Goal: Task Accomplishment & Management: Use online tool/utility

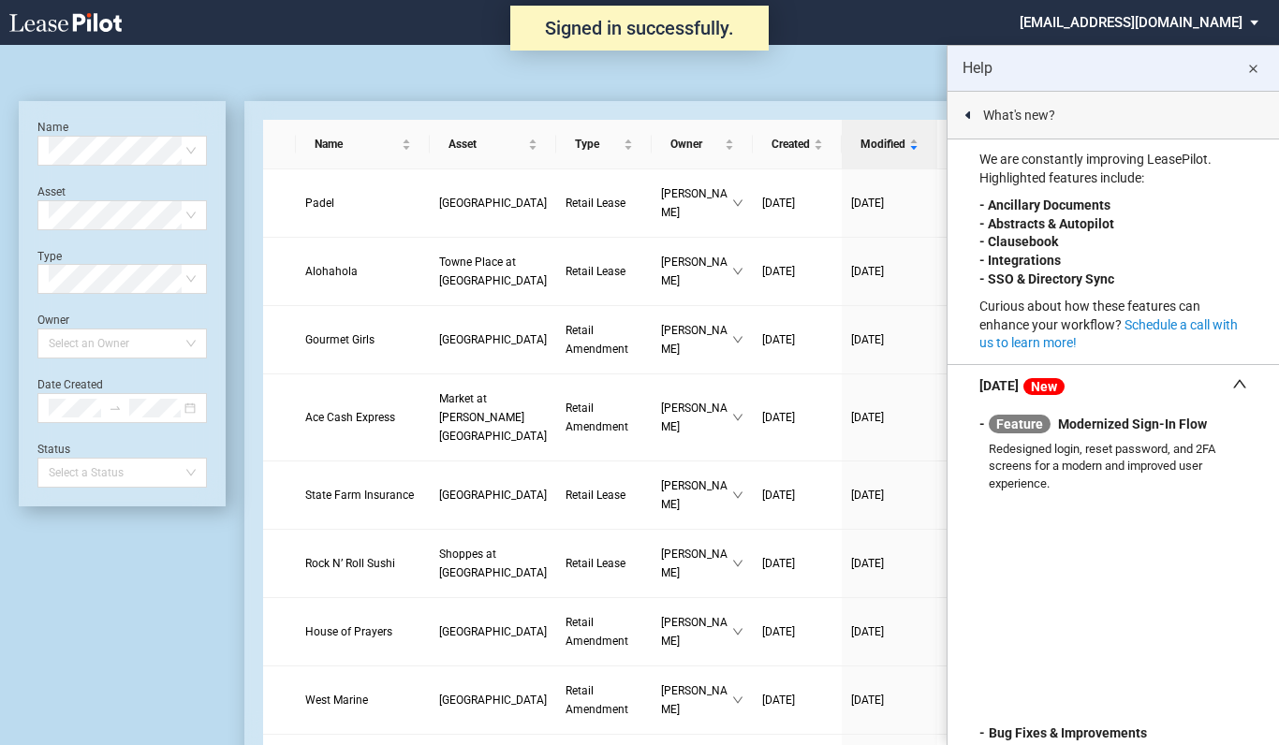
click at [1253, 71] on md-icon "close" at bounding box center [1252, 69] width 22 height 22
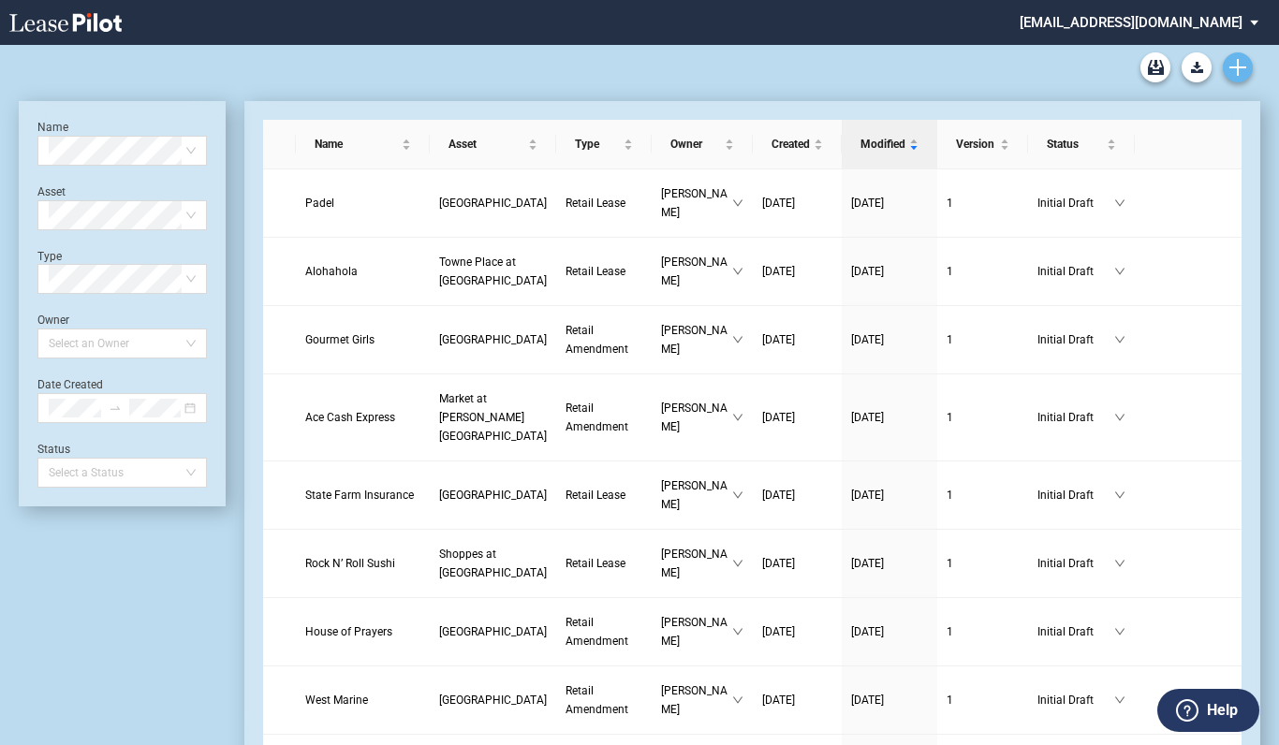
click at [1238, 59] on icon "Create new document" at bounding box center [1237, 67] width 17 height 17
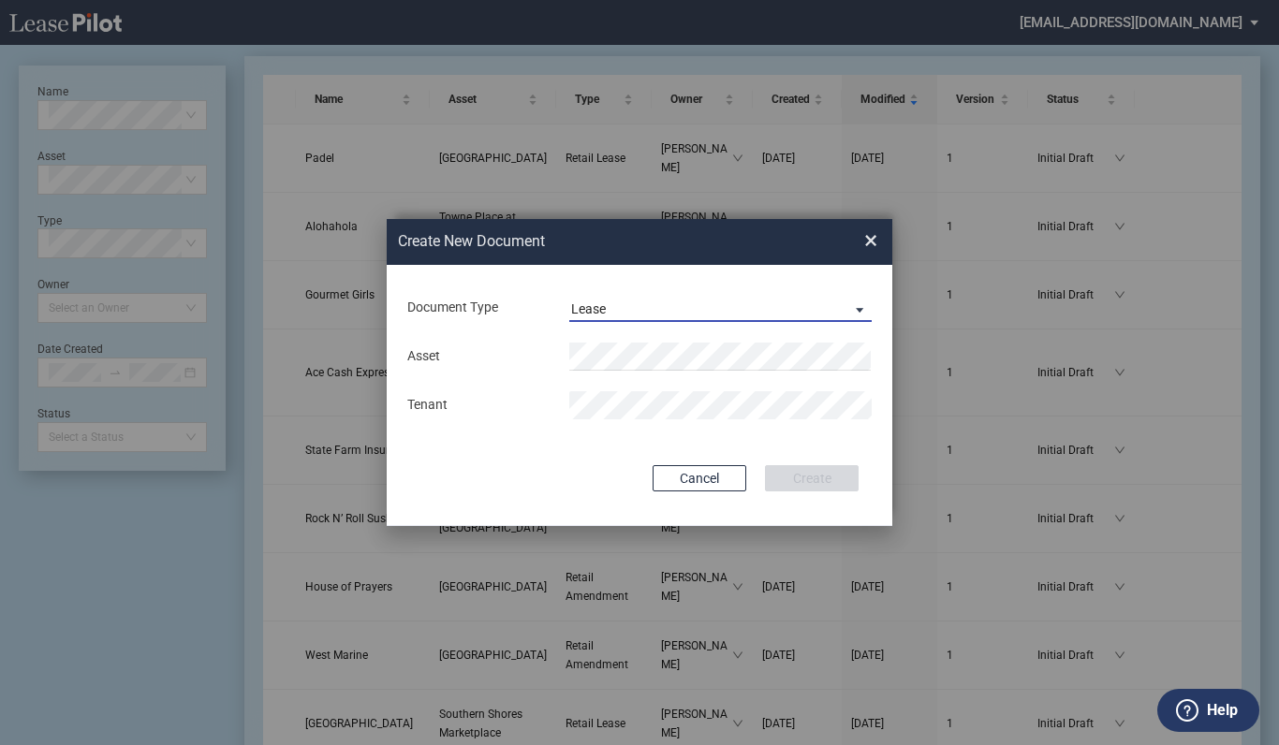
click at [865, 313] on span "Document Type: \aLease\a" at bounding box center [854, 309] width 22 height 19
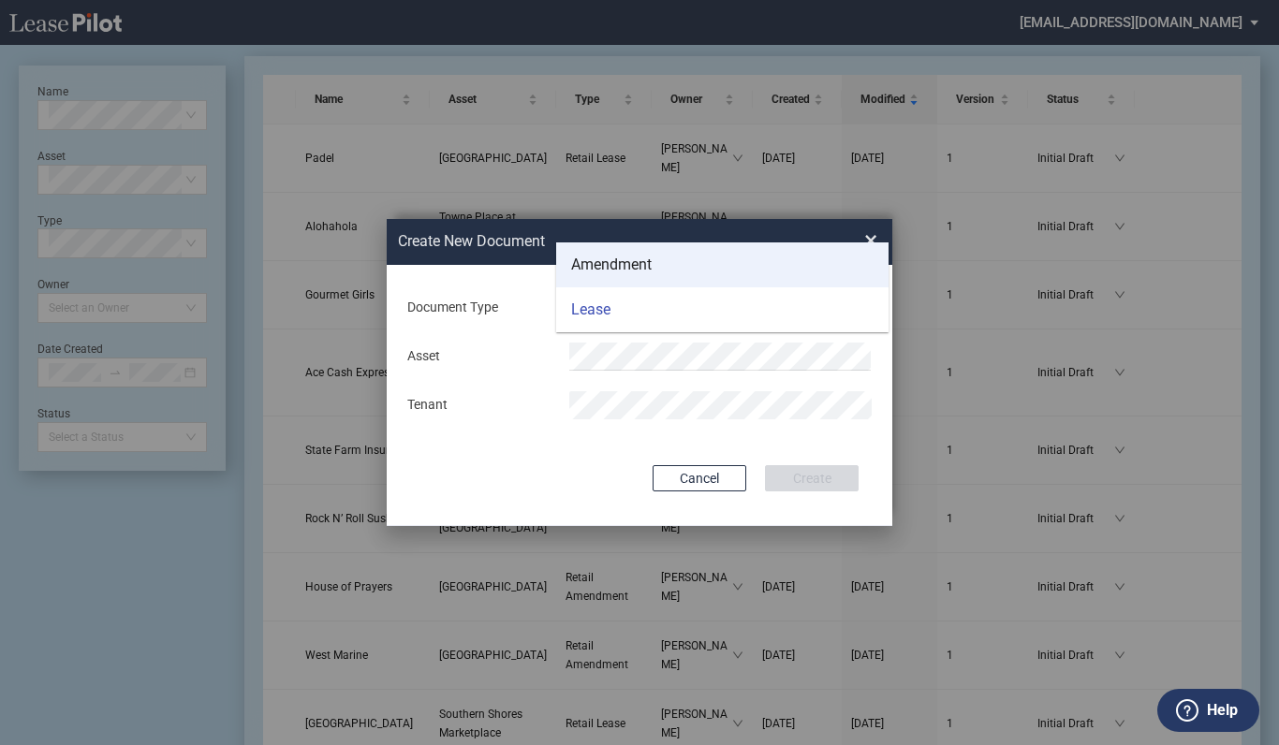
click at [675, 271] on md-option "Amendment" at bounding box center [722, 264] width 332 height 45
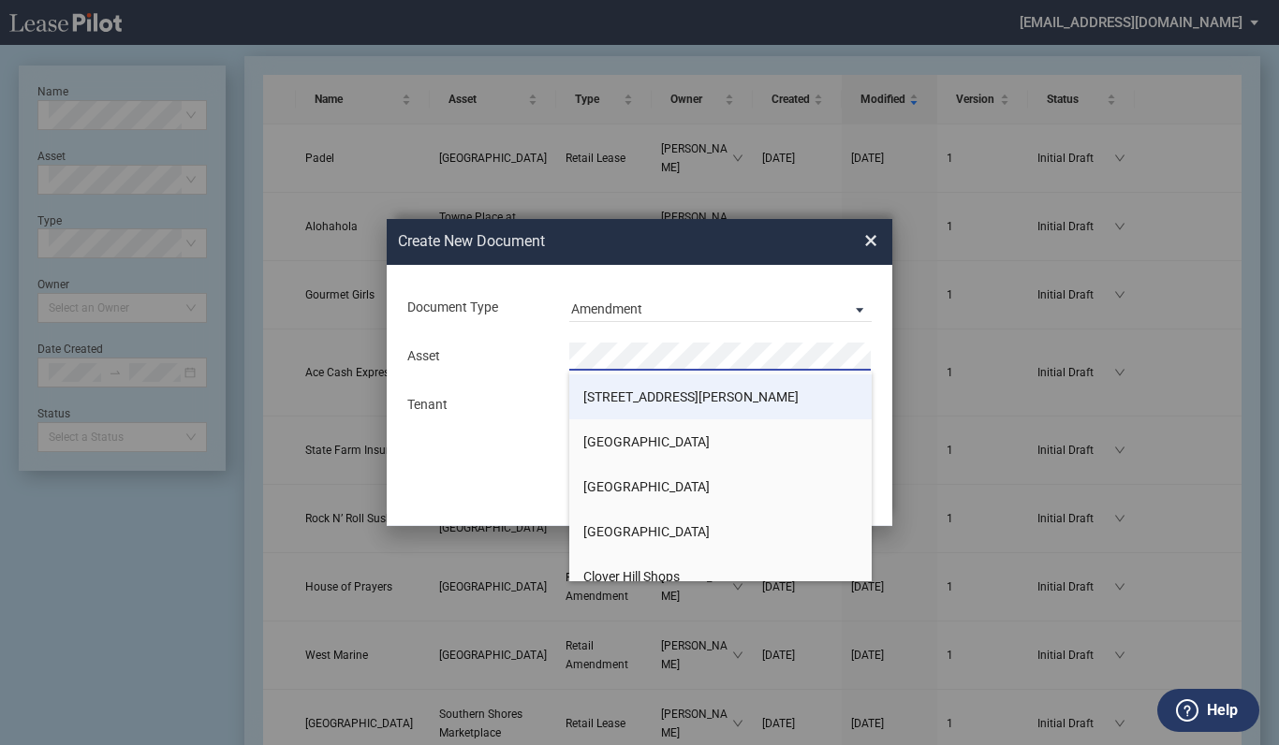
scroll to position [94, 0]
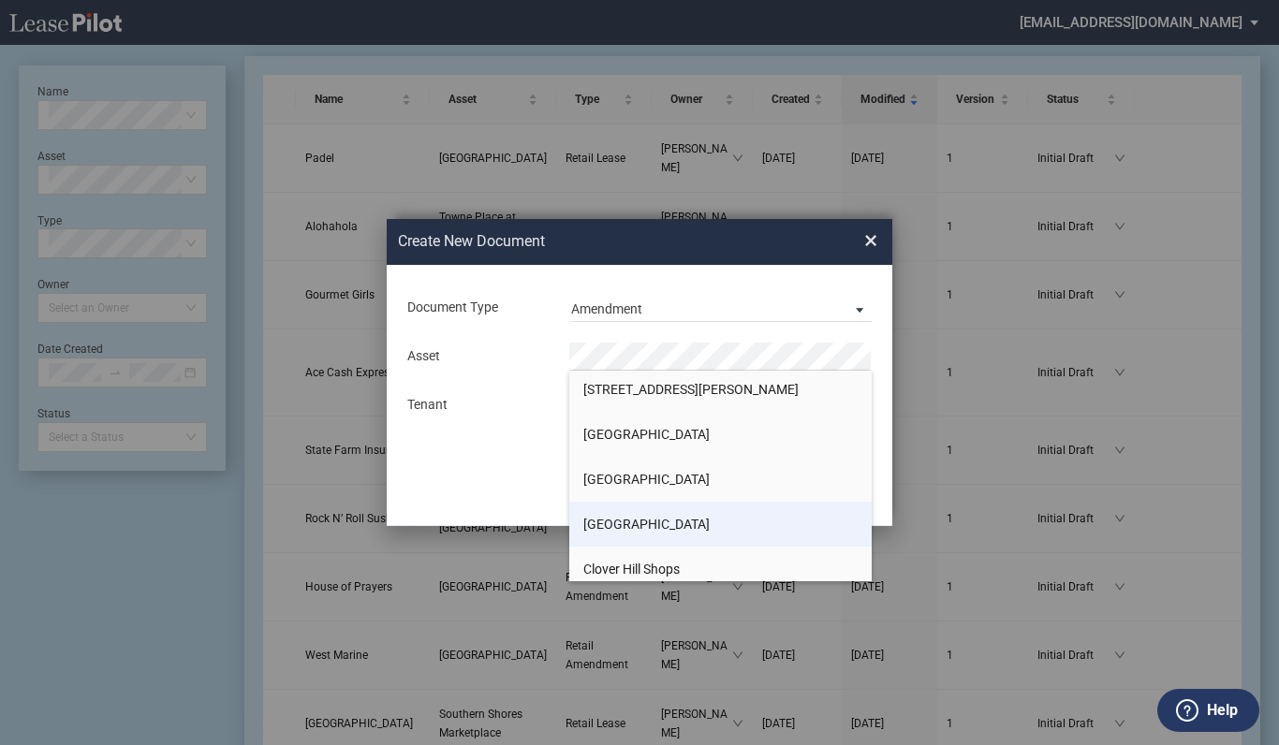
click at [665, 525] on span "[GEOGRAPHIC_DATA]" at bounding box center [646, 524] width 126 height 15
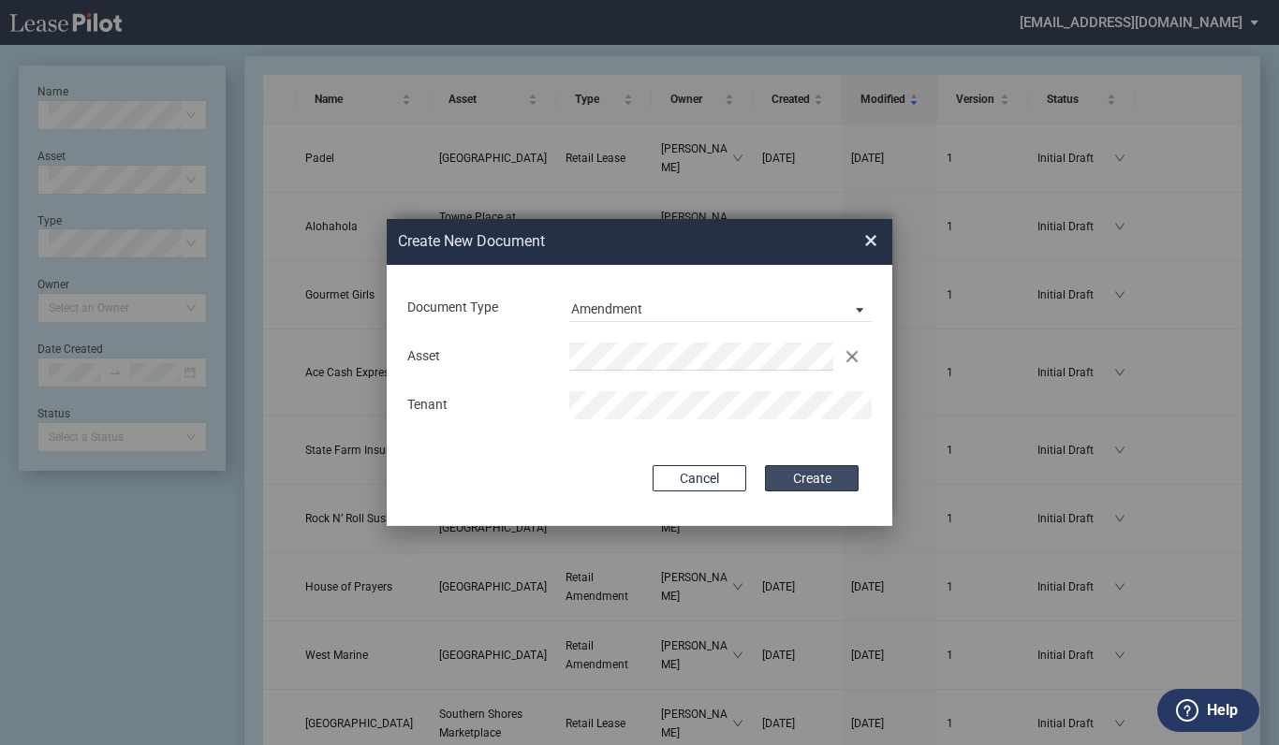
click at [813, 474] on button "Create" at bounding box center [812, 478] width 94 height 26
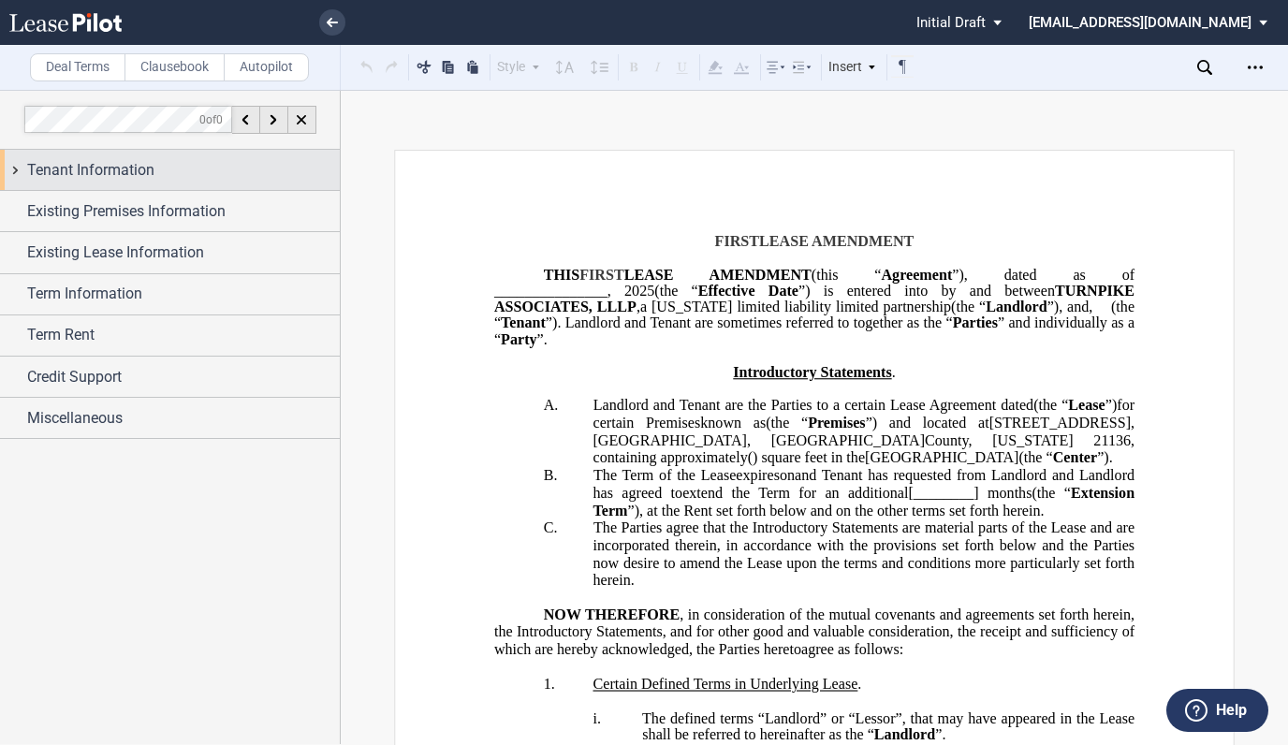
click at [113, 178] on span "Tenant Information" at bounding box center [90, 170] width 127 height 22
